Goal: Task Accomplishment & Management: Use online tool/utility

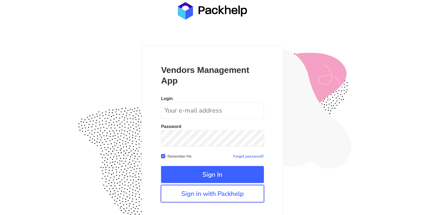
click at [199, 192] on link "Sign in with Packhelp" at bounding box center [212, 194] width 103 height 17
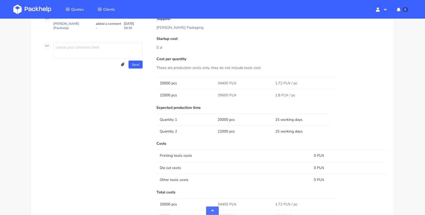
scroll to position [354, 0]
